Goal: Find contact information: Find contact information

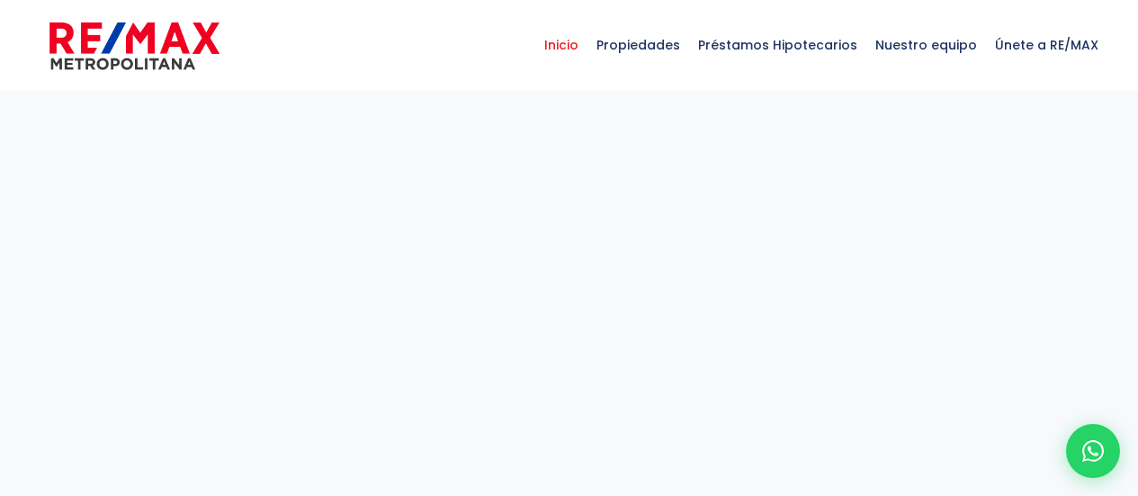
select select
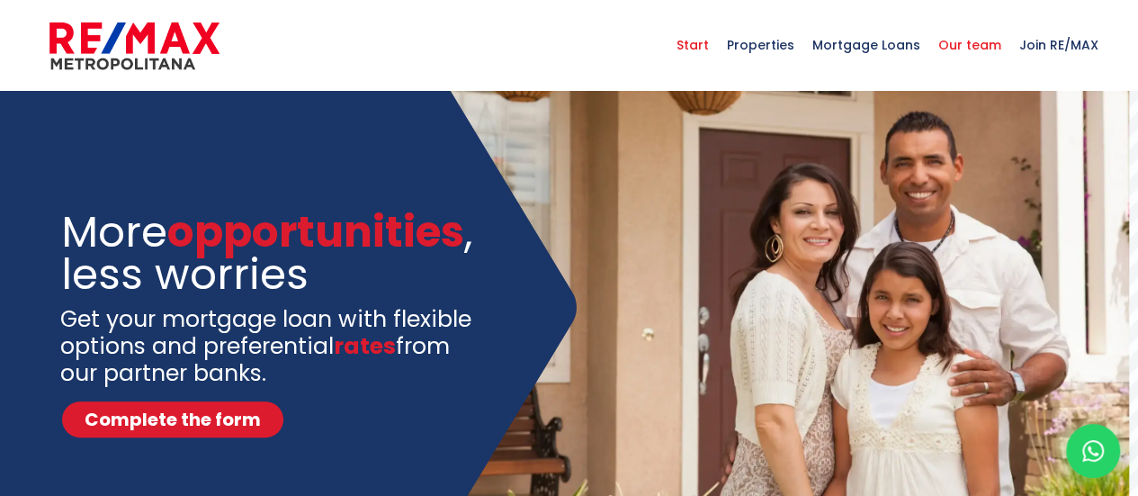
click at [966, 40] on font "Our team" at bounding box center [969, 45] width 63 height 18
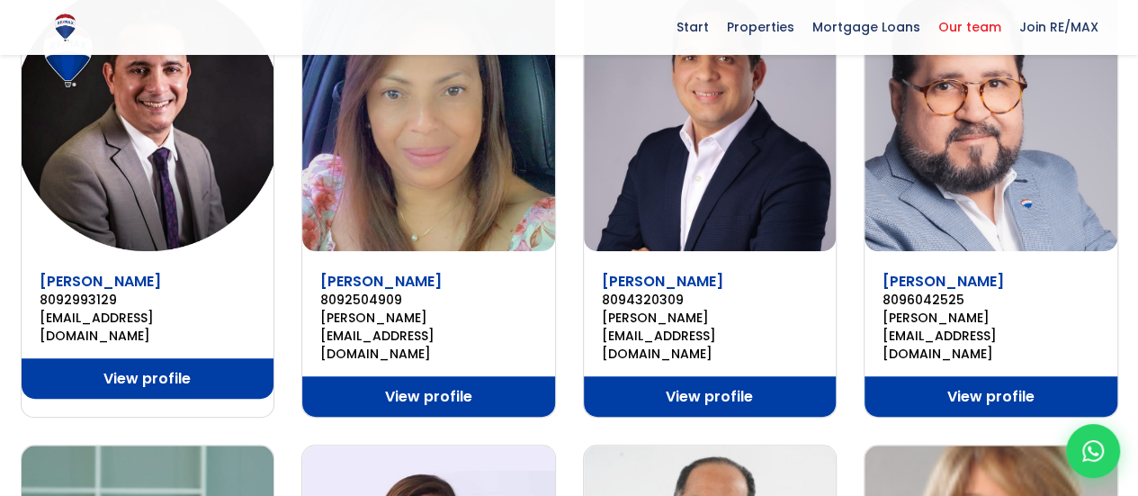
scroll to position [396, 0]
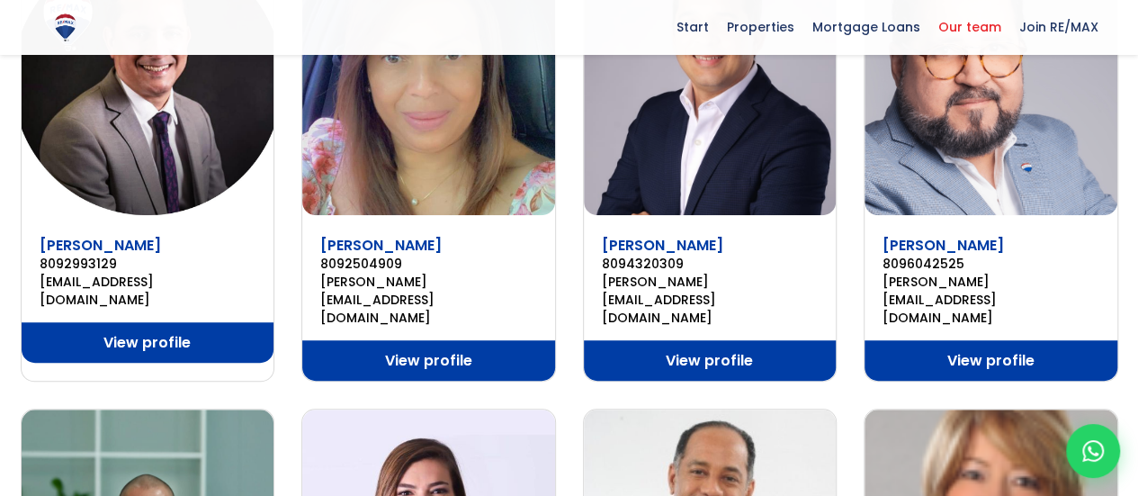
click at [153, 332] on font "View profile" at bounding box center [146, 342] width 87 height 21
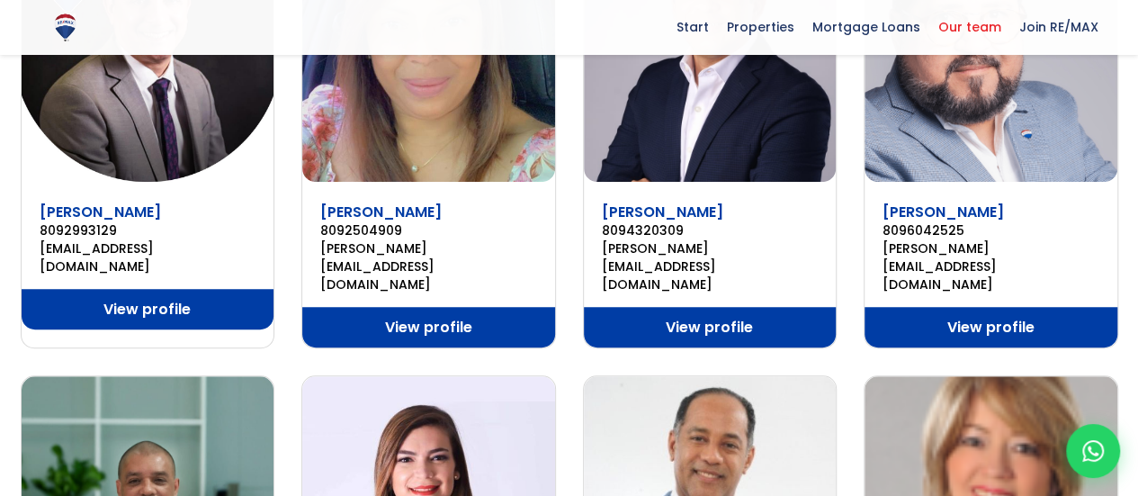
scroll to position [339, 0]
